Goal: Information Seeking & Learning: Find specific page/section

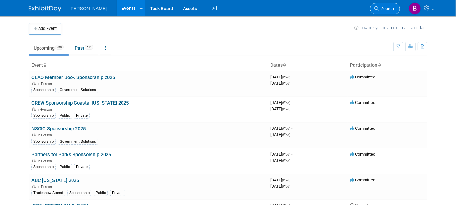
click at [386, 9] on span "Search" at bounding box center [386, 8] width 15 height 5
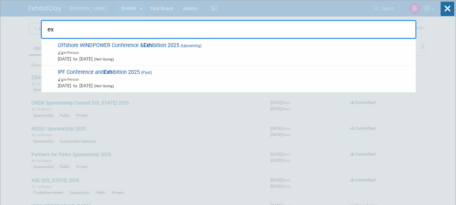
type input "e"
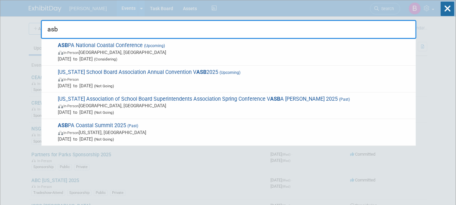
type input "asbp"
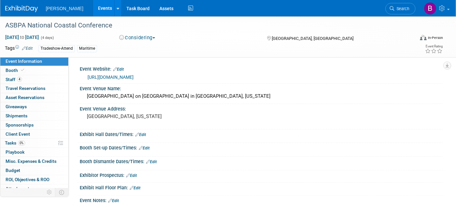
click at [134, 77] on link "https://asbpa.org/asbpa-national-coastal-conference-2025/" at bounding box center [111, 77] width 46 height 5
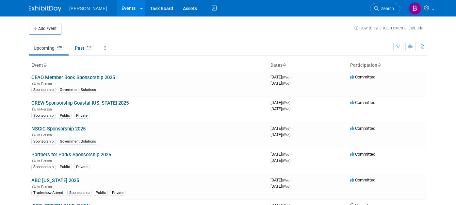
click at [389, 2] on li "Search" at bounding box center [385, 8] width 30 height 16
click at [391, 3] on link "Search" at bounding box center [385, 8] width 30 height 11
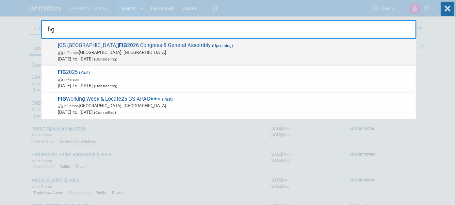
type input "fig"
click at [211, 56] on span "May 23, 2026 to May 29, 2026 (Considering)" at bounding box center [235, 59] width 355 height 7
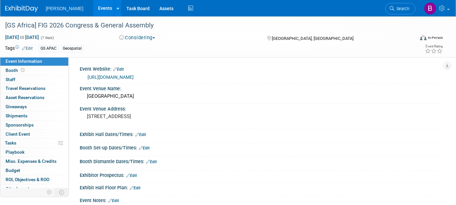
click at [134, 77] on link "[URL][DOMAIN_NAME]" at bounding box center [111, 77] width 46 height 5
